Goal: Transaction & Acquisition: Purchase product/service

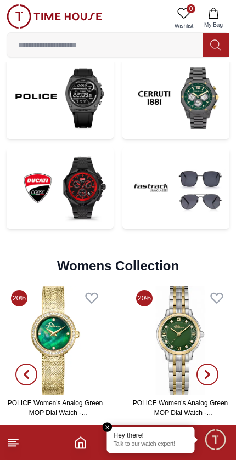
click at [177, 212] on img at bounding box center [175, 188] width 107 height 81
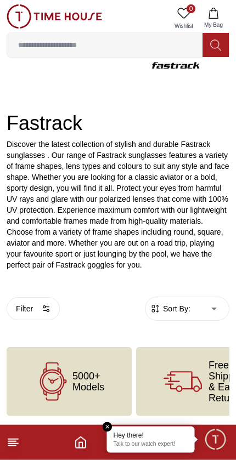
scroll to position [99, 0]
click at [113, 375] on div "5000+ Models" at bounding box center [69, 381] width 125 height 69
click at [81, 366] on div "5000+ Models" at bounding box center [69, 381] width 125 height 69
click at [194, 360] on div "Free Shipping & Easy Return" at bounding box center [205, 381] width 138 height 69
click at [75, 437] on icon "Home" at bounding box center [80, 442] width 13 height 13
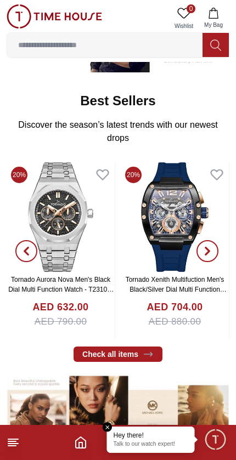
click at [106, 428] on em "Close tooltip" at bounding box center [108, 427] width 10 height 10
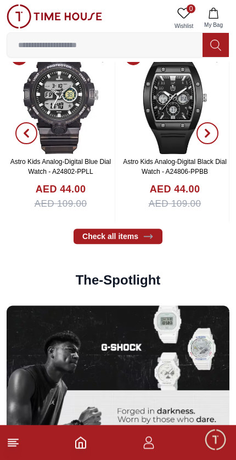
click at [92, 239] on link "Check all items" at bounding box center [117, 236] width 89 height 15
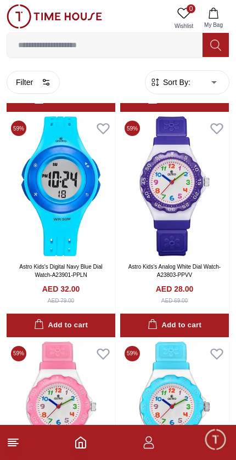
scroll to position [1368, 0]
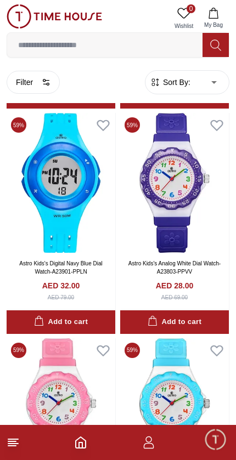
click at [12, 441] on line at bounding box center [12, 441] width 8 height 0
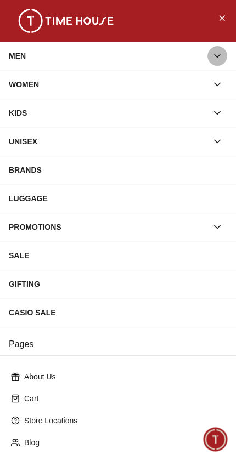
click at [219, 56] on icon "button" at bounding box center [217, 55] width 11 height 11
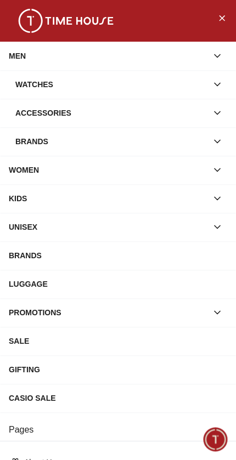
click at [218, 87] on icon "button" at bounding box center [217, 84] width 11 height 11
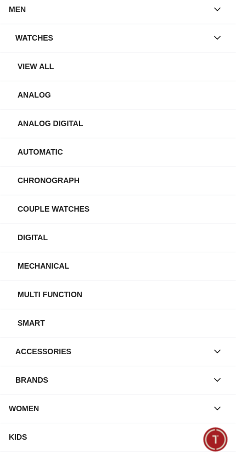
scroll to position [49, 0]
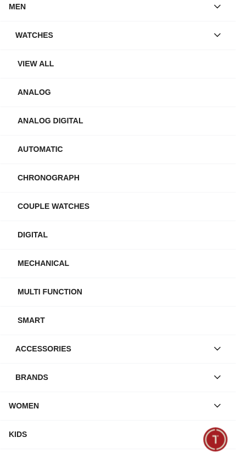
click at [43, 323] on div "Smart" at bounding box center [123, 320] width 210 height 20
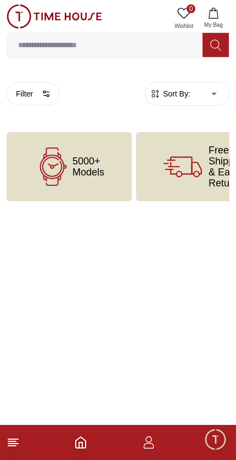
click at [142, 448] on icon "button" at bounding box center [148, 442] width 13 height 13
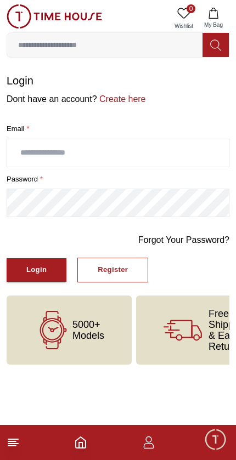
click at [146, 429] on footer at bounding box center [118, 442] width 236 height 35
click at [70, 440] on footer at bounding box center [118, 442] width 236 height 35
click at [71, 445] on footer at bounding box center [118, 442] width 236 height 35
click at [15, 446] on line at bounding box center [12, 446] width 8 height 0
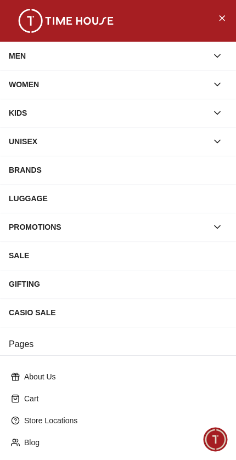
click at [223, 63] on button "button" at bounding box center [217, 56] width 20 height 20
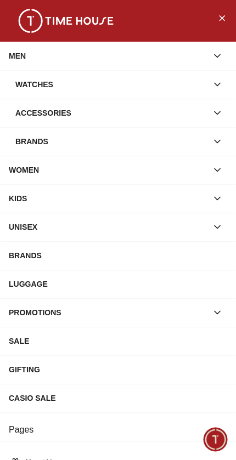
click at [216, 84] on icon "button" at bounding box center [216, 84] width 5 height 3
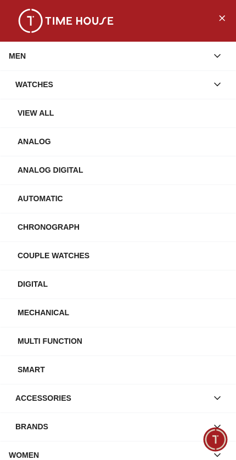
click at [39, 373] on div "Smart" at bounding box center [123, 370] width 210 height 20
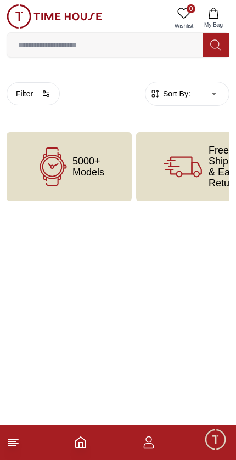
click at [201, 99] on body "100% Genuine products with International Warranty Shop From UAE | العربية | Cur…" at bounding box center [118, 100] width 236 height 201
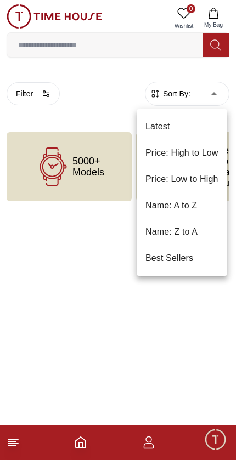
click at [200, 99] on div at bounding box center [118, 230] width 236 height 460
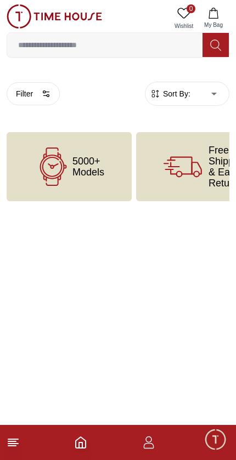
click at [199, 99] on body "100% Genuine products with International Warranty Shop From UAE | العربية | Cur…" at bounding box center [118, 100] width 236 height 201
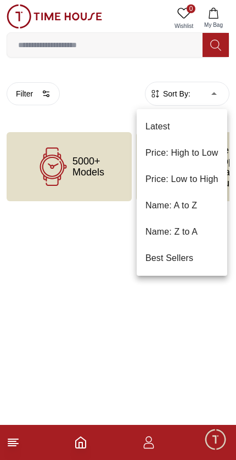
click at [41, 254] on div at bounding box center [118, 230] width 236 height 460
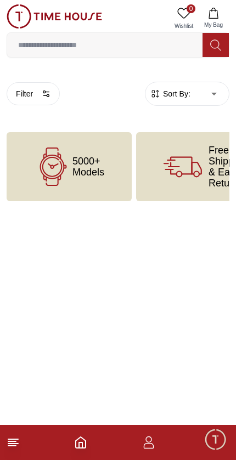
click at [69, 245] on html "100% Genuine products with International Warranty Shop From UAE | العربية | Cur…" at bounding box center [118, 122] width 236 height 245
click at [77, 174] on span "5000+ Models" at bounding box center [88, 167] width 32 height 22
click at [122, 157] on div "5000+ Models" at bounding box center [69, 166] width 125 height 69
click at [121, 47] on input at bounding box center [104, 45] width 195 height 22
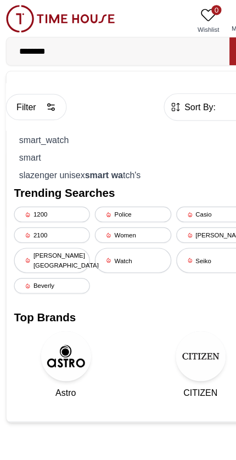
type input "********"
click at [99, 122] on div "smart_watch" at bounding box center [118, 122] width 208 height 15
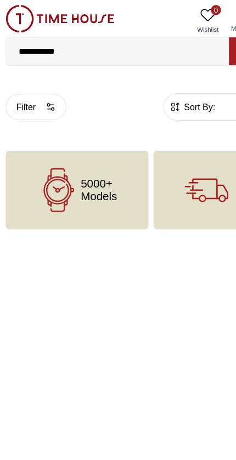
click at [107, 171] on div "5000+ Models" at bounding box center [69, 166] width 125 height 69
click at [50, 43] on input "**********" at bounding box center [104, 45] width 195 height 22
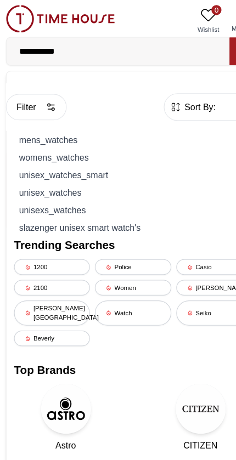
click at [80, 123] on div "mens_watches" at bounding box center [118, 122] width 208 height 15
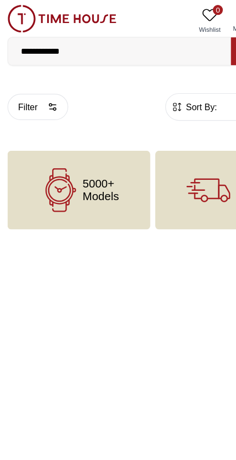
click at [47, 93] on icon "button" at bounding box center [46, 93] width 9 height 9
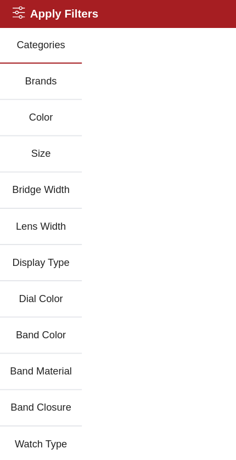
click at [22, 11] on h2 "Apply Filters" at bounding box center [48, 11] width 75 height 15
click at [32, 12] on h2 "Apply Filters" at bounding box center [48, 11] width 75 height 15
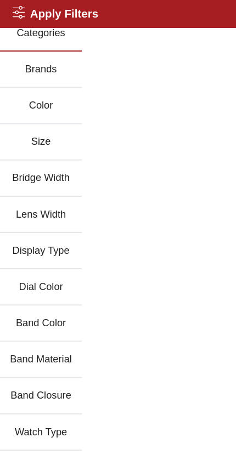
scroll to position [10, 0]
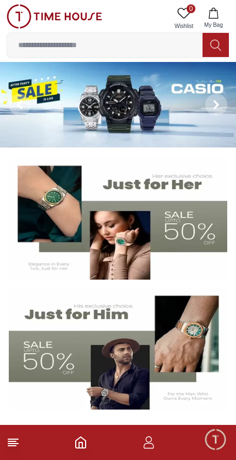
click at [10, 439] on line at bounding box center [13, 439] width 10 height 0
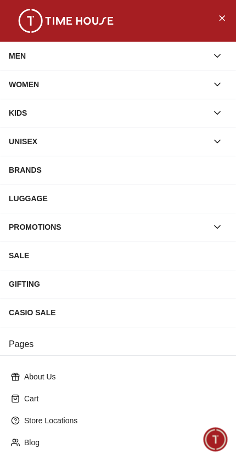
click at [212, 51] on icon "button" at bounding box center [217, 55] width 11 height 11
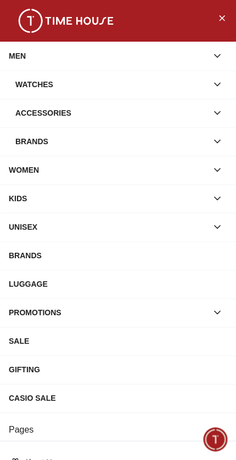
click at [220, 84] on icon "button" at bounding box center [217, 84] width 11 height 11
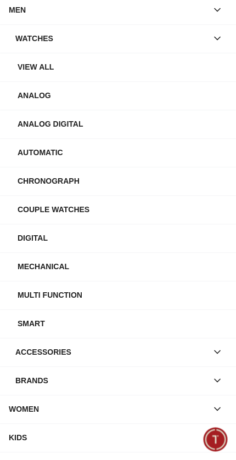
scroll to position [56, 0]
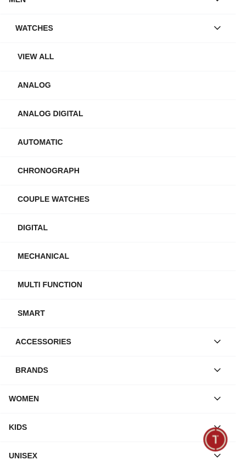
click at [60, 310] on div "Smart" at bounding box center [123, 313] width 210 height 20
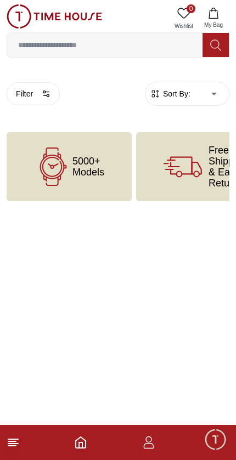
click at [19, 18] on img at bounding box center [54, 16] width 95 height 24
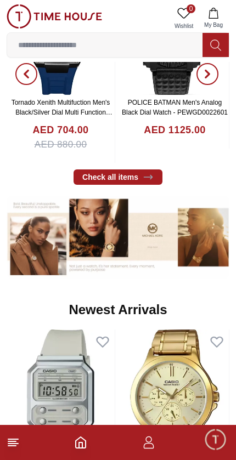
scroll to position [514, 0]
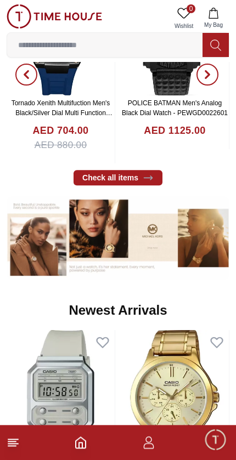
click at [97, 171] on link "Check all items" at bounding box center [117, 177] width 89 height 15
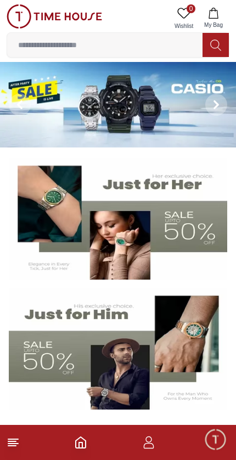
click at [217, 440] on span "Minimize live chat window" at bounding box center [215, 439] width 32 height 32
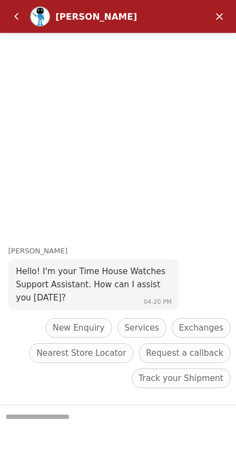
click at [16, 14] on em "Back" at bounding box center [16, 16] width 22 height 22
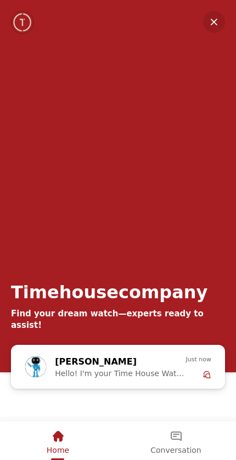
click at [19, 20] on img "Company logo" at bounding box center [22, 23] width 21 height 22
click at [19, 15] on img "Company logo" at bounding box center [22, 23] width 21 height 22
click at [19, 17] on img "Company logo" at bounding box center [22, 23] width 21 height 22
click at [209, 23] on em "Minimize" at bounding box center [214, 22] width 22 height 22
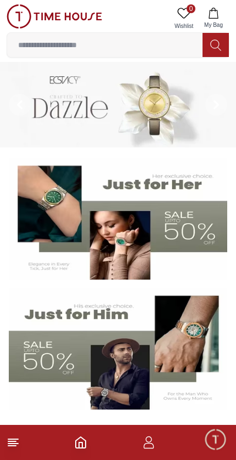
click at [139, 445] on footer at bounding box center [118, 442] width 236 height 35
click at [150, 446] on icon "button" at bounding box center [148, 442] width 13 height 13
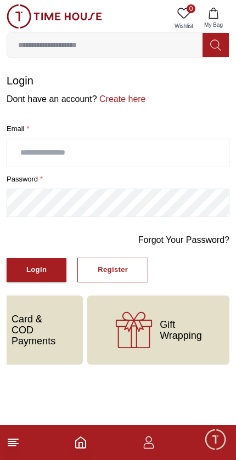
scroll to position [0, 339]
click at [155, 445] on icon "button" at bounding box center [148, 442] width 13 height 13
click at [147, 438] on icon "button" at bounding box center [148, 440] width 6 height 6
click at [14, 19] on img at bounding box center [54, 16] width 95 height 24
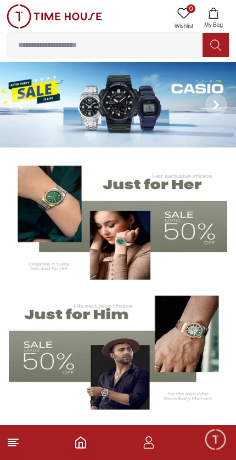
click at [14, 18] on img at bounding box center [54, 16] width 95 height 24
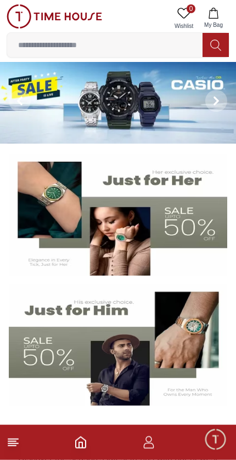
scroll to position [4, 0]
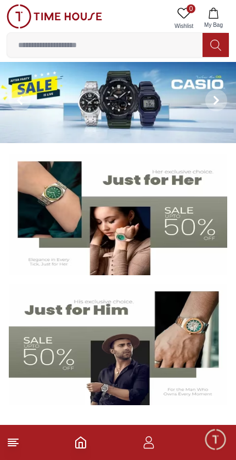
click at [55, 120] on img at bounding box center [118, 101] width 236 height 86
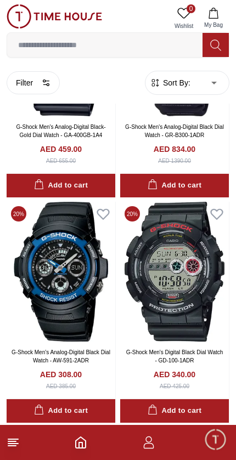
scroll to position [2509, 0]
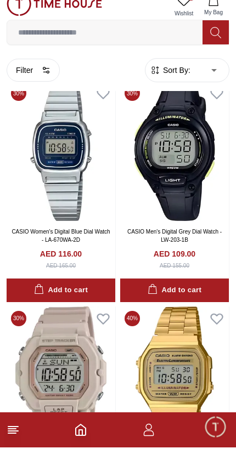
scroll to position [4413, 0]
